Goal: Task Accomplishment & Management: Manage account settings

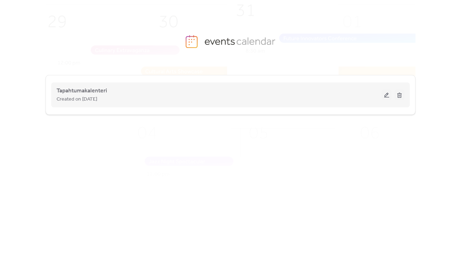
click at [383, 95] on button at bounding box center [387, 95] width 10 height 11
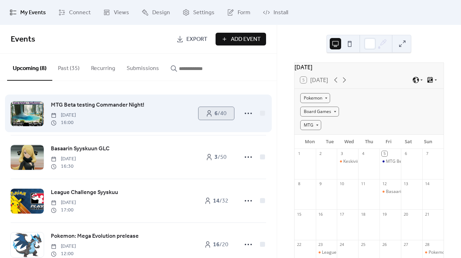
click at [206, 115] on icon at bounding box center [209, 113] width 7 height 7
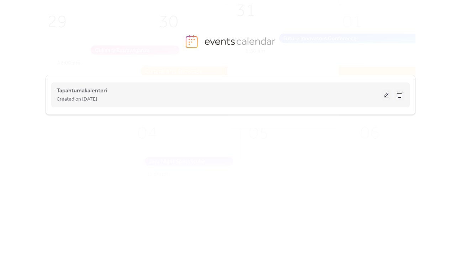
click at [388, 96] on button at bounding box center [387, 95] width 10 height 11
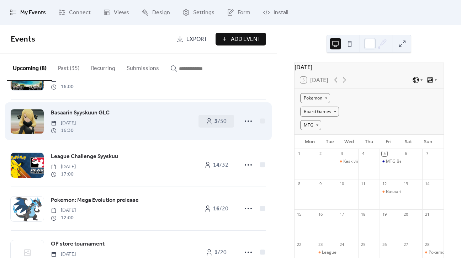
scroll to position [71, 0]
